Goal: Check status: Check status

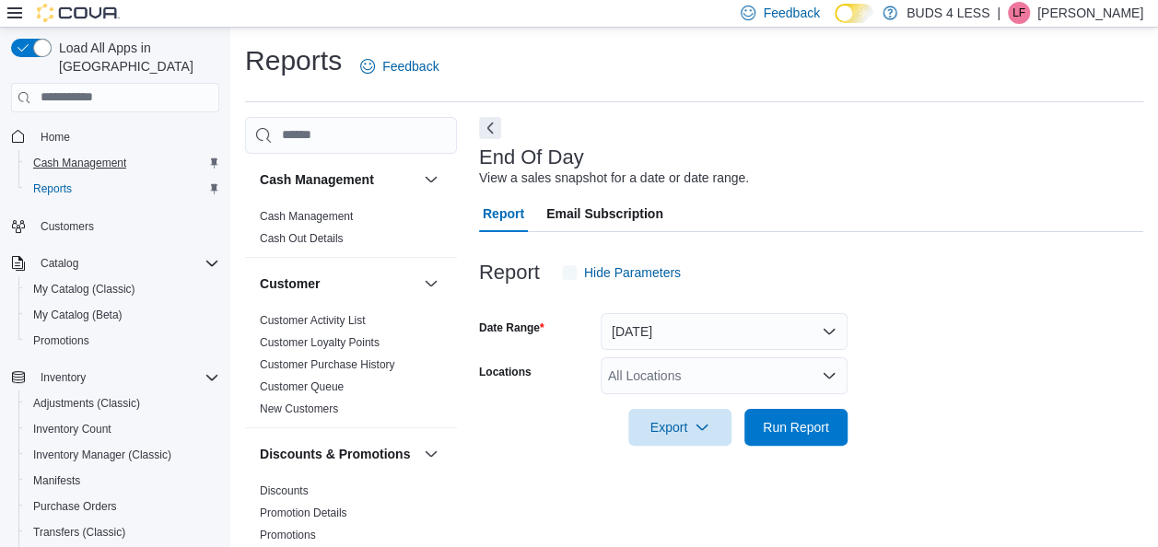
scroll to position [31, 0]
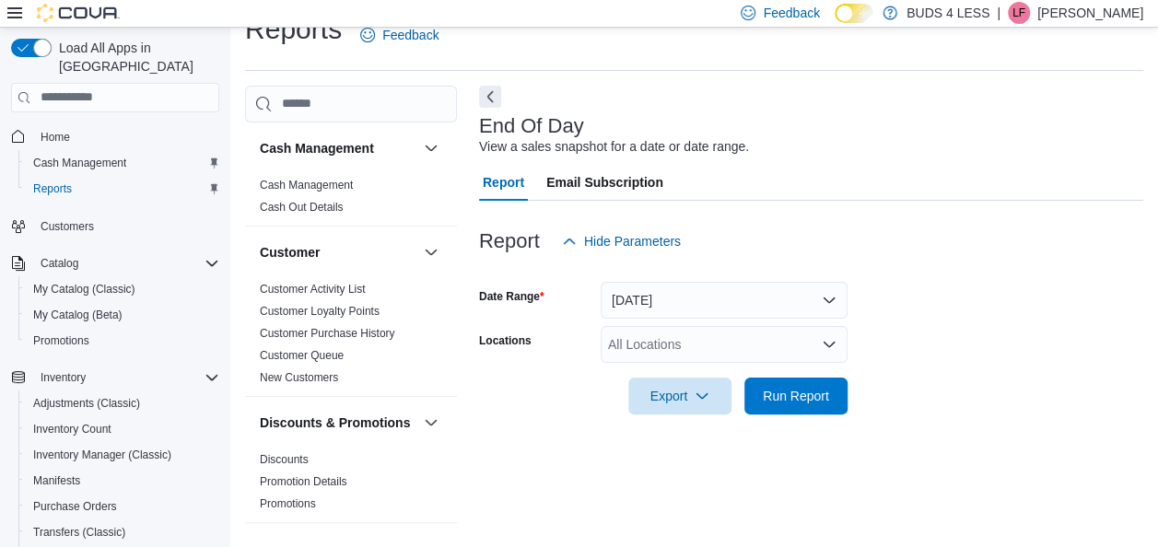
click at [801, 341] on div "All Locations" at bounding box center [723, 344] width 247 height 37
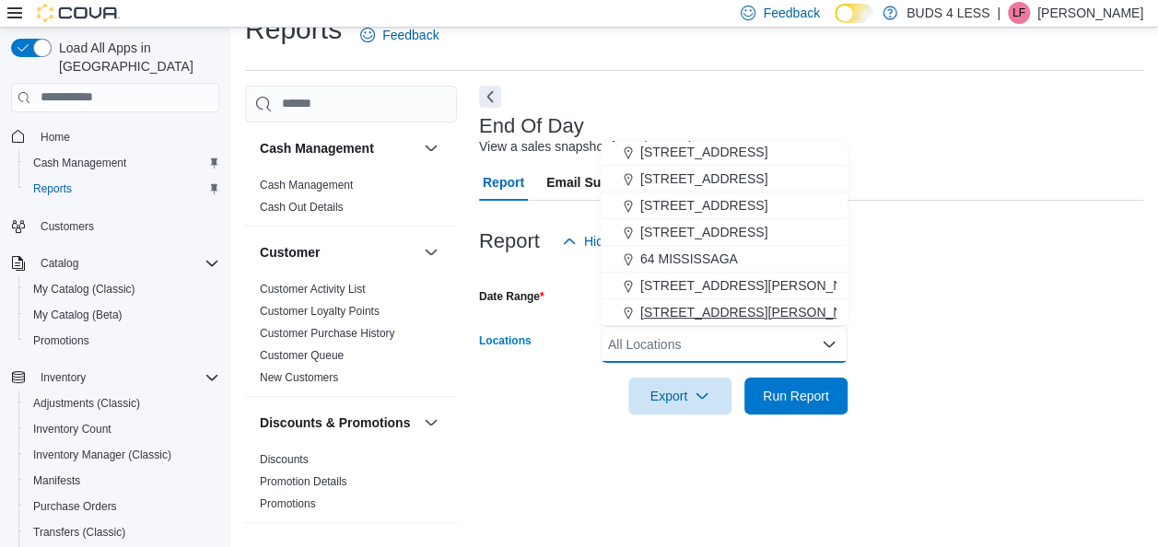
click at [676, 315] on span "[STREET_ADDRESS][PERSON_NAME]" at bounding box center [757, 312] width 234 height 18
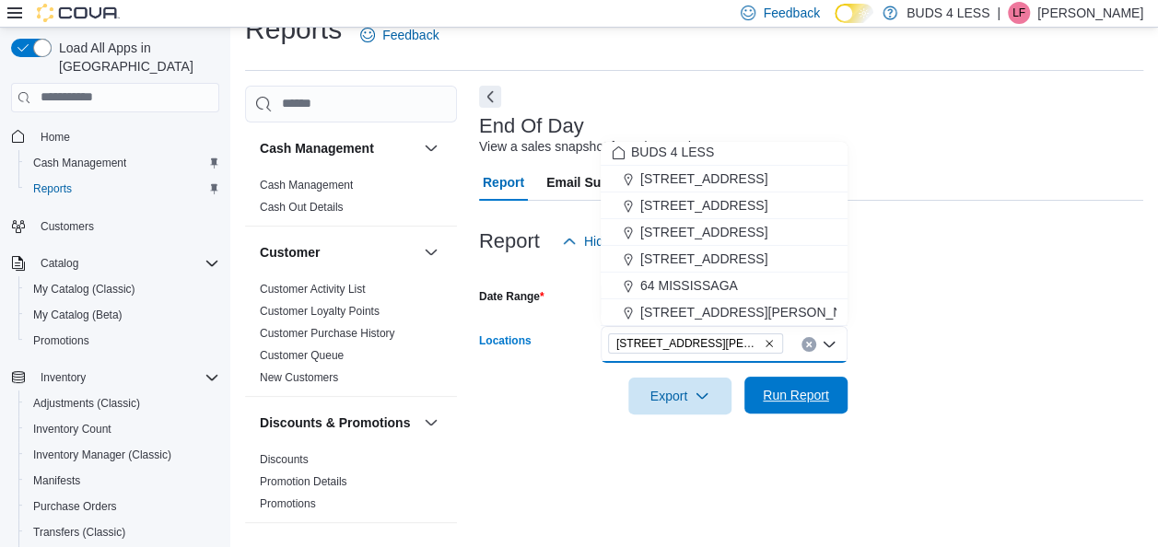
scroll to position [3, 0]
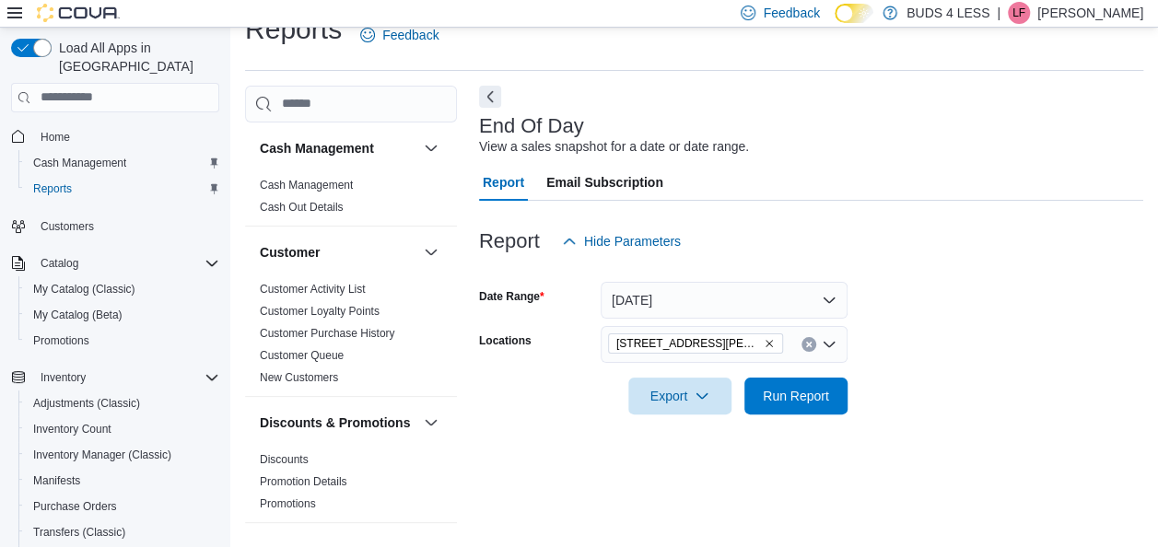
click at [898, 296] on form "Date Range [DATE] Locations [STREET_ADDRESS][PERSON_NAME]-E Export Run Report" at bounding box center [811, 337] width 664 height 155
click at [818, 296] on button "[DATE]" at bounding box center [723, 300] width 247 height 37
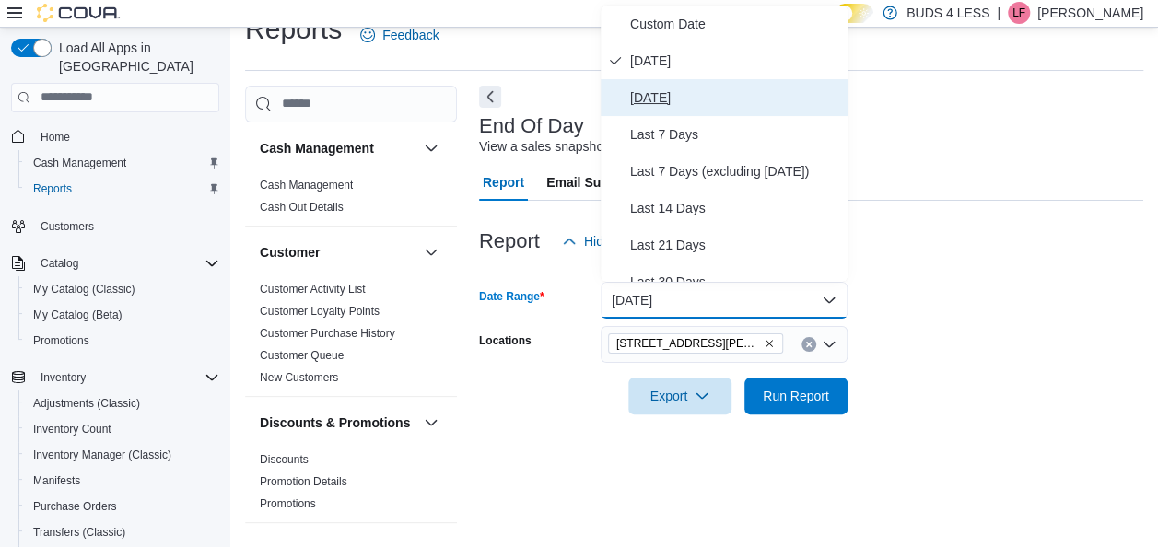
click at [693, 114] on button "[DATE]" at bounding box center [723, 97] width 247 height 37
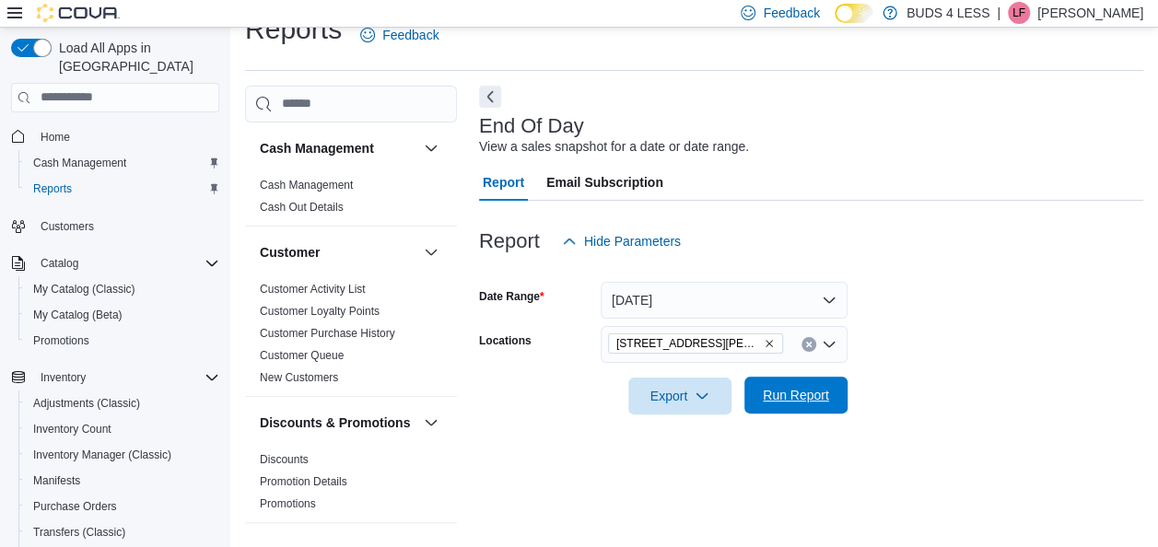
click at [772, 402] on span "Run Report" at bounding box center [796, 395] width 66 height 18
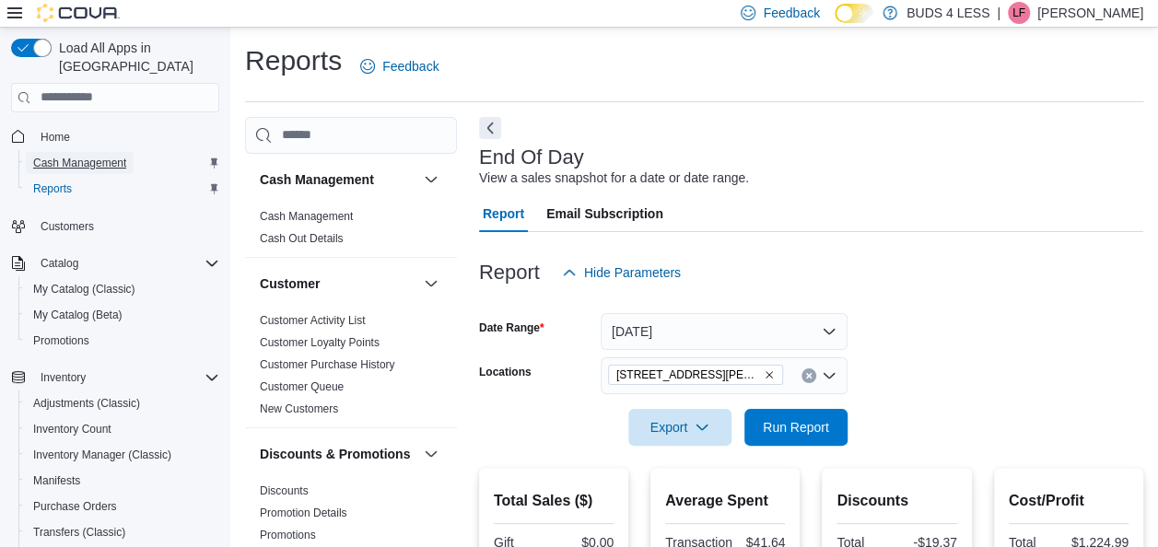
click at [125, 156] on span "Cash Management" at bounding box center [79, 163] width 93 height 15
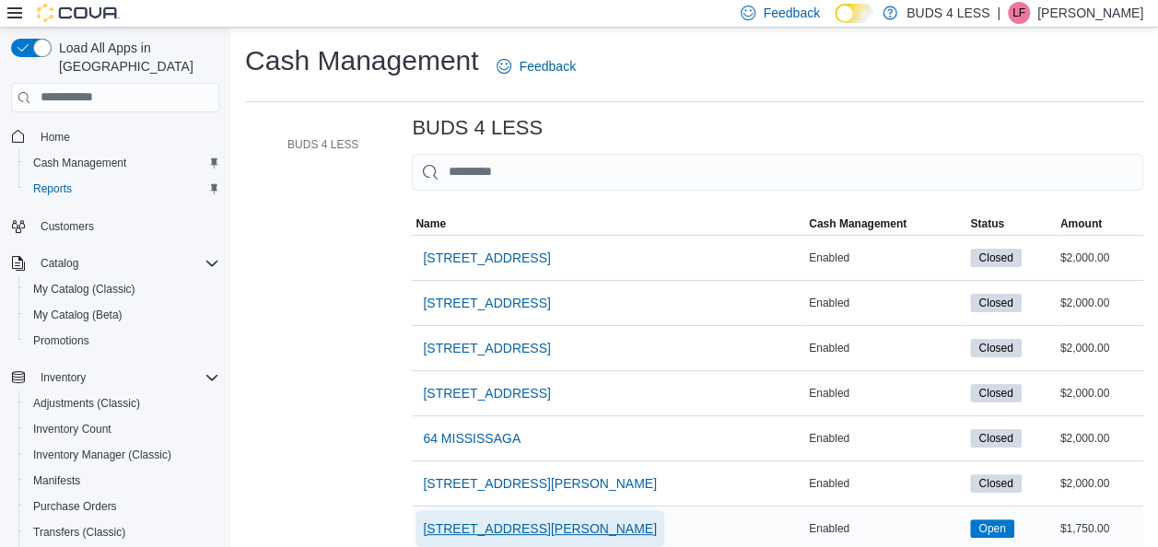
click at [614, 537] on span "[STREET_ADDRESS][PERSON_NAME]" at bounding box center [540, 528] width 234 height 37
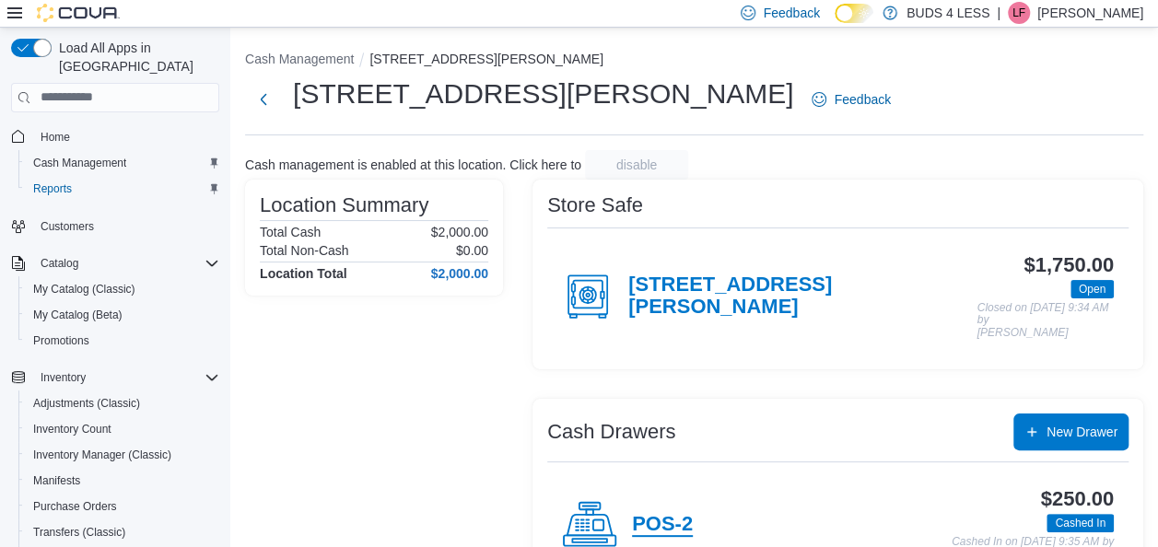
click at [675, 519] on h4 "POS-2" at bounding box center [662, 525] width 61 height 24
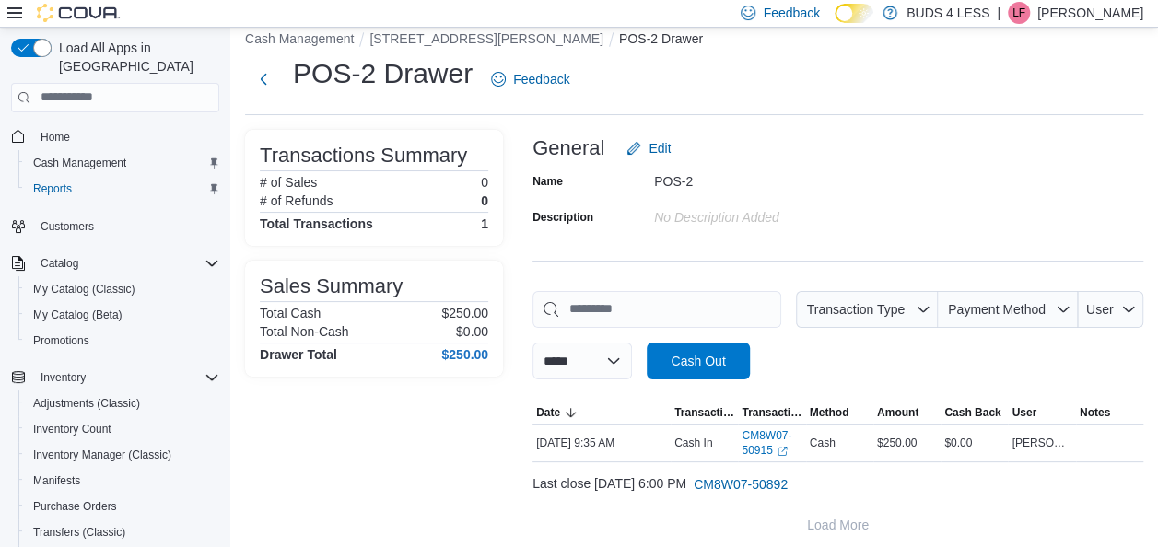
scroll to position [29, 0]
